Goal: Navigation & Orientation: Find specific page/section

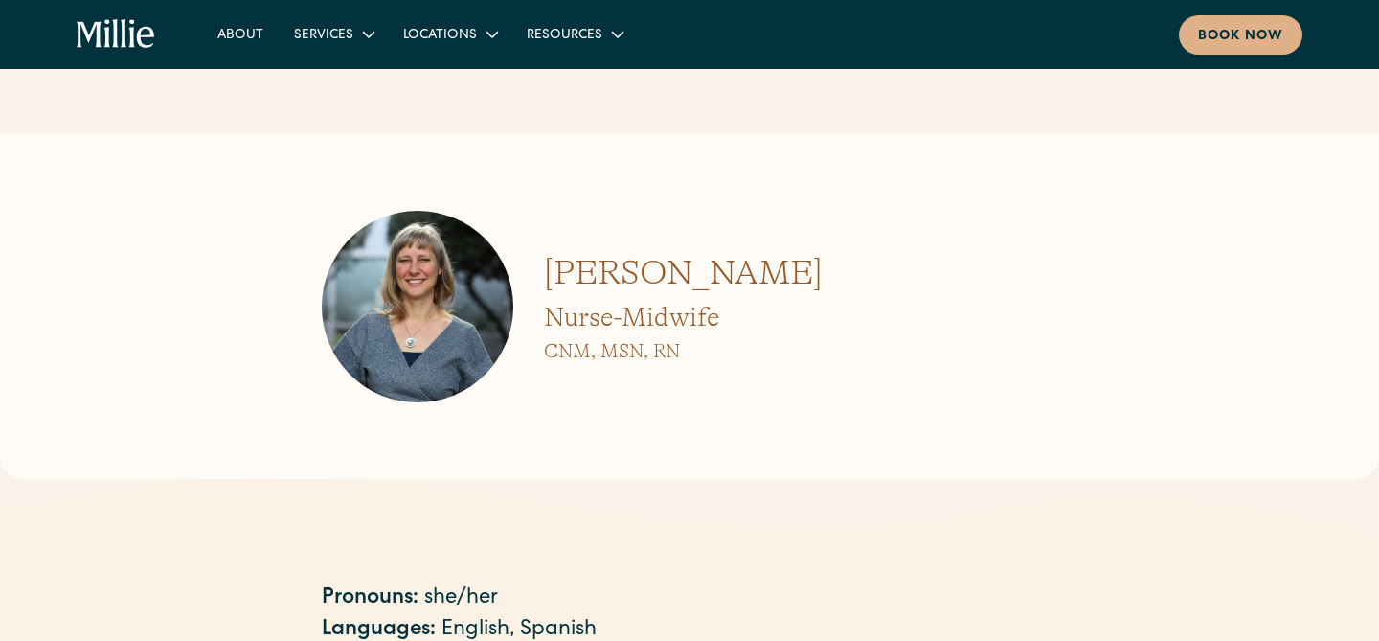
click at [142, 37] on icon "home" at bounding box center [116, 34] width 79 height 31
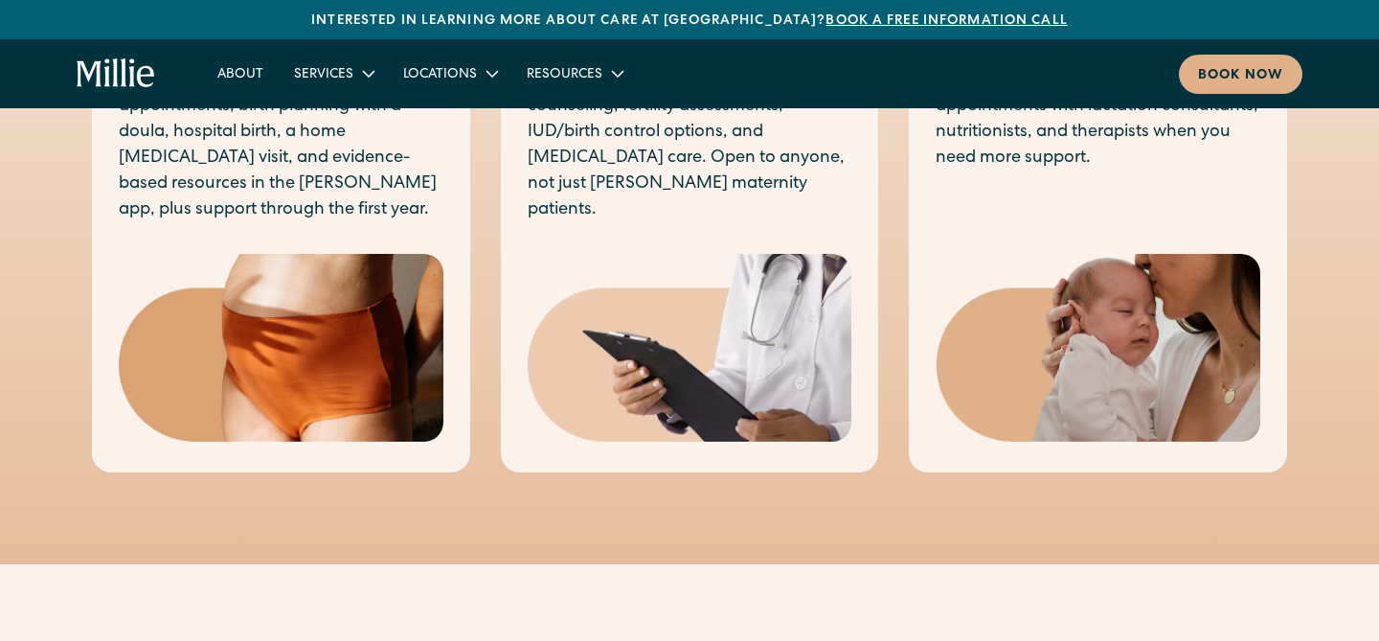
scroll to position [1487, 0]
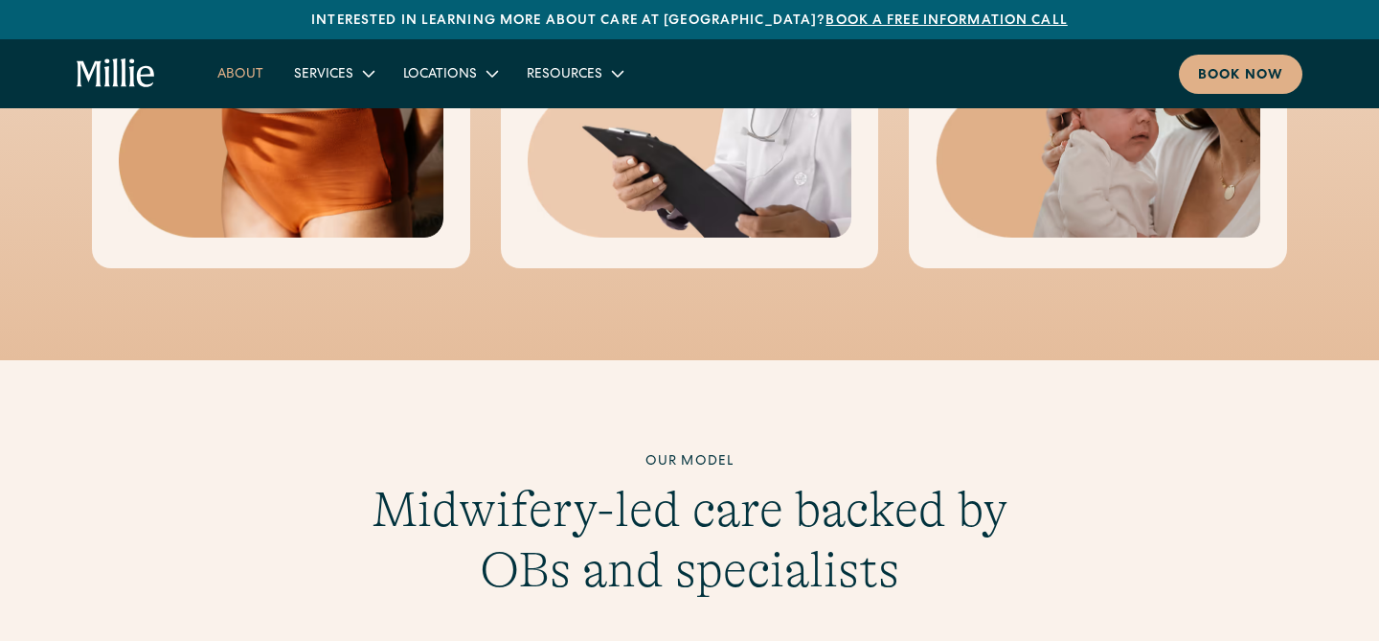
click at [258, 67] on link "About" at bounding box center [240, 73] width 77 height 32
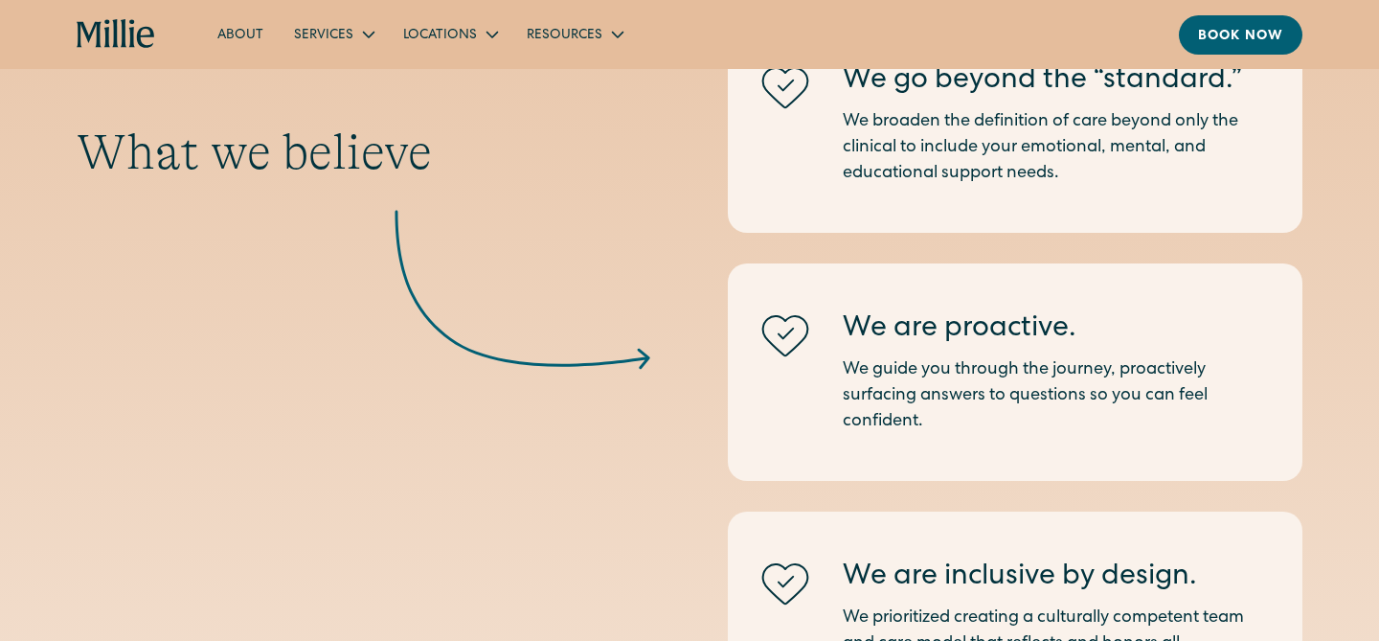
scroll to position [1694, 0]
